Goal: Information Seeking & Learning: Check status

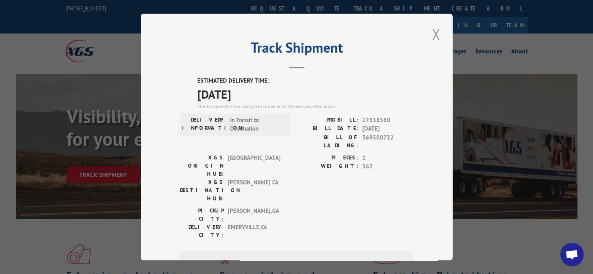
click at [433, 32] on button "Close modal" at bounding box center [436, 33] width 13 height 21
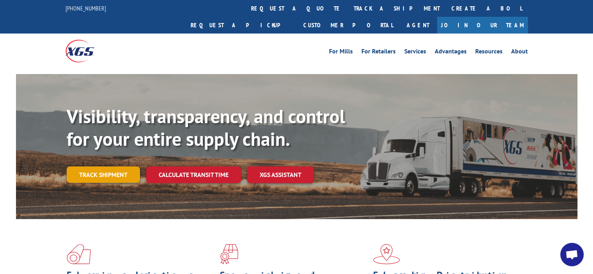
click at [112, 166] on link "Track shipment" at bounding box center [103, 174] width 73 height 16
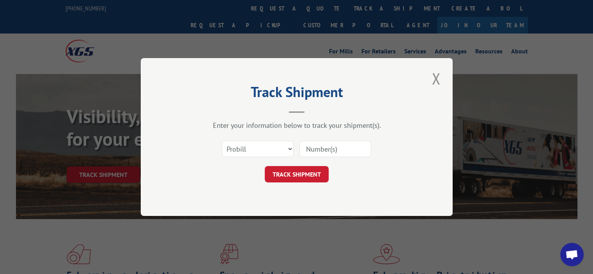
click at [318, 159] on div "Select category... Probill BOL PO" at bounding box center [297, 149] width 234 height 26
click at [319, 153] on input at bounding box center [335, 149] width 72 height 16
paste input "17505872"
type input "17505872"
click at [286, 176] on button "TRACK SHIPMENT" at bounding box center [297, 174] width 64 height 16
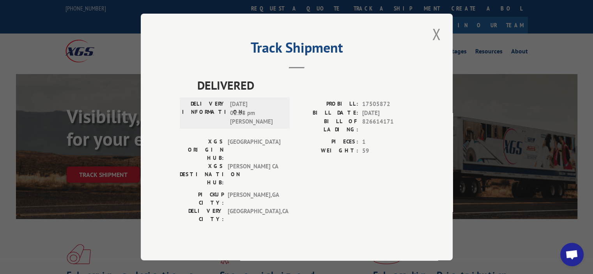
click at [288, 191] on div "[GEOGRAPHIC_DATA]: [GEOGRAPHIC_DATA] , [GEOGRAPHIC_DATA]: [GEOGRAPHIC_DATA] , […" at bounding box center [297, 209] width 234 height 37
click at [290, 191] on div "[GEOGRAPHIC_DATA]: [GEOGRAPHIC_DATA] , [GEOGRAPHIC_DATA]: [GEOGRAPHIC_DATA] , […" at bounding box center [297, 209] width 234 height 37
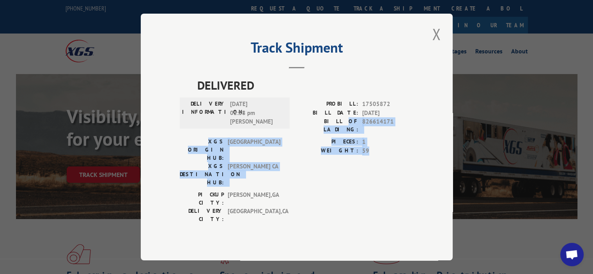
drag, startPoint x: 330, startPoint y: 137, endPoint x: 424, endPoint y: 166, distance: 98.5
click at [427, 167] on div "Track Shipment DELIVERED DELIVERY INFORMATION: [DATE] 02:38 pm [PERSON_NAME]: 1…" at bounding box center [297, 137] width 312 height 247
click at [424, 166] on div "Track Shipment DELIVERED DELIVERY INFORMATION: [DATE] 02:38 pm [PERSON_NAME]: 1…" at bounding box center [297, 137] width 312 height 247
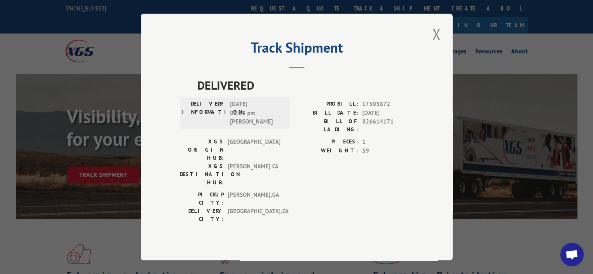
click at [401, 191] on div "[GEOGRAPHIC_DATA]: [GEOGRAPHIC_DATA] , [GEOGRAPHIC_DATA]: [GEOGRAPHIC_DATA] , […" at bounding box center [297, 209] width 234 height 37
drag, startPoint x: 239, startPoint y: 95, endPoint x: 299, endPoint y: 95, distance: 60.0
click at [299, 94] on span "DELIVERED" at bounding box center [305, 85] width 216 height 18
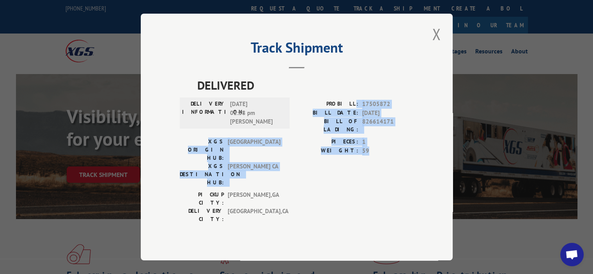
drag, startPoint x: 385, startPoint y: 132, endPoint x: 398, endPoint y: 161, distance: 31.1
click at [398, 161] on div "DELIVERED DELIVERY INFORMATION: [DATE] 02:38 pm [PERSON_NAME]: 17505872 BILL DA…" at bounding box center [297, 151] width 234 height 151
click at [397, 160] on div "PIECES: 1 WEIGHT: 59" at bounding box center [355, 164] width 117 height 53
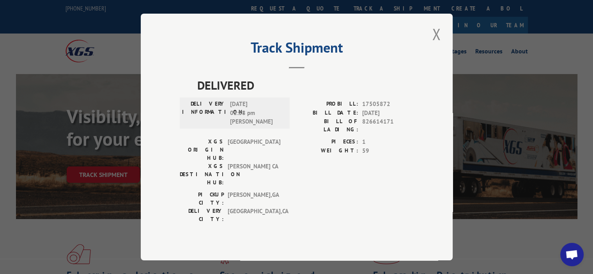
click at [373, 155] on span "59" at bounding box center [387, 151] width 51 height 9
drag, startPoint x: 365, startPoint y: 124, endPoint x: 393, endPoint y: 127, distance: 28.7
click at [393, 127] on span "826614171" at bounding box center [387, 125] width 51 height 16
click at [320, 118] on label "BILL DATE:" at bounding box center [328, 113] width 62 height 9
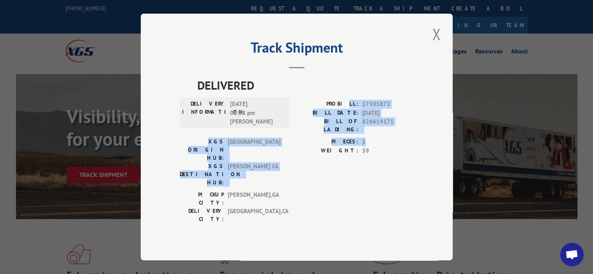
drag, startPoint x: 352, startPoint y: 106, endPoint x: 387, endPoint y: 144, distance: 51.3
click at [387, 144] on div "DELIVERED DELIVERY INFORMATION: [DATE] 02:38 pm [PERSON_NAME]: 17505872 BILL DA…" at bounding box center [297, 151] width 234 height 151
click at [389, 141] on span "1" at bounding box center [387, 142] width 51 height 9
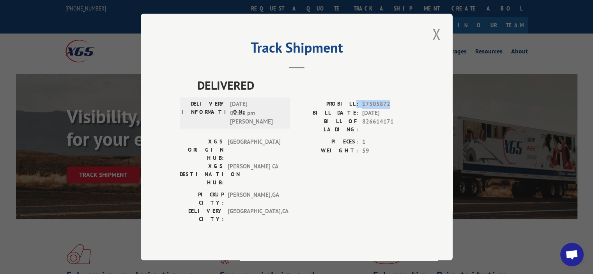
drag, startPoint x: 356, startPoint y: 107, endPoint x: 405, endPoint y: 114, distance: 49.7
click at [405, 109] on div "PROBILL: 17505872" at bounding box center [355, 104] width 117 height 9
click at [405, 109] on span "17505872" at bounding box center [387, 104] width 51 height 9
drag, startPoint x: 358, startPoint y: 110, endPoint x: 393, endPoint y: 104, distance: 35.1
click at [390, 106] on div "DELIVERED DELIVERY INFORMATION: [DATE] 02:38 pm [PERSON_NAME]: 17505872 BILL DA…" at bounding box center [297, 151] width 234 height 151
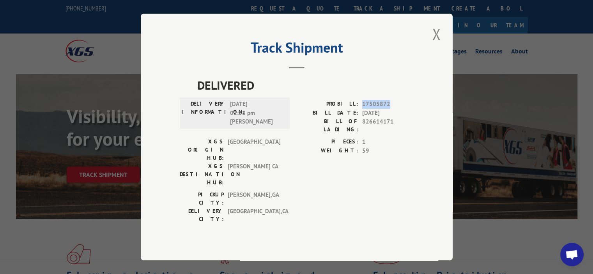
click at [393, 104] on div "DELIVERED DELIVERY INFORMATION: [DATE] 02:38 pm [PERSON_NAME]: 17505872 BILL DA…" at bounding box center [297, 151] width 234 height 151
drag, startPoint x: 362, startPoint y: 110, endPoint x: 389, endPoint y: 109, distance: 26.9
click at [389, 109] on span "17505872" at bounding box center [387, 104] width 51 height 9
